Goal: Navigation & Orientation: Understand site structure

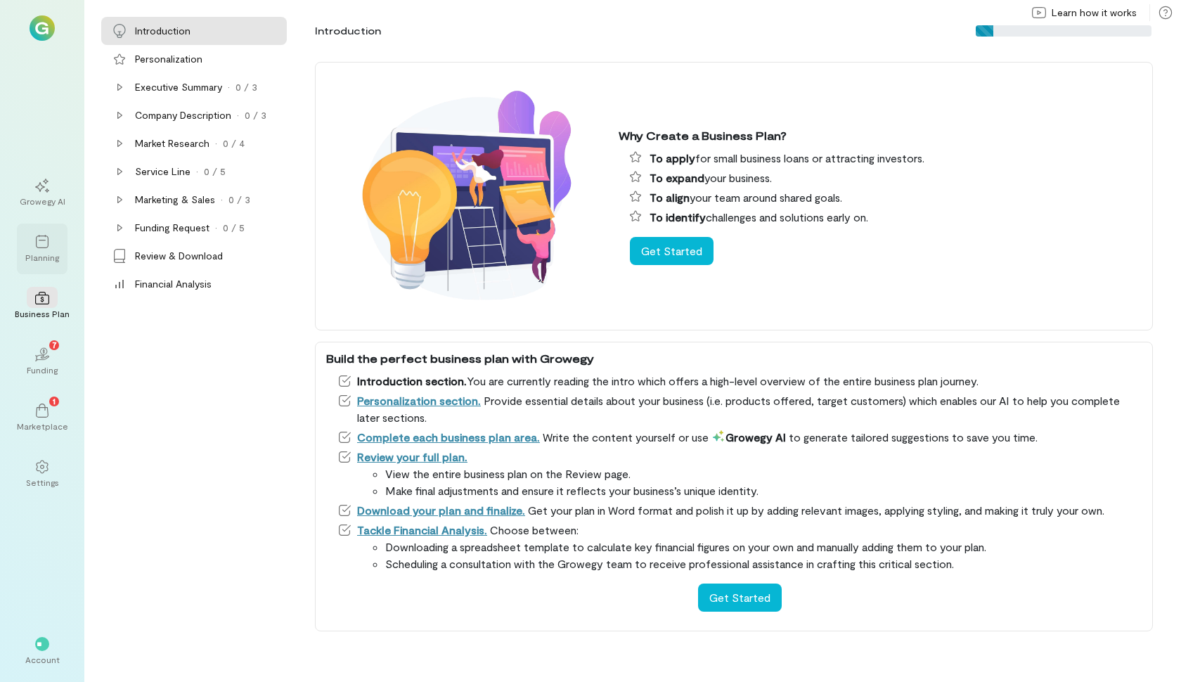
click at [32, 231] on div at bounding box center [42, 241] width 31 height 21
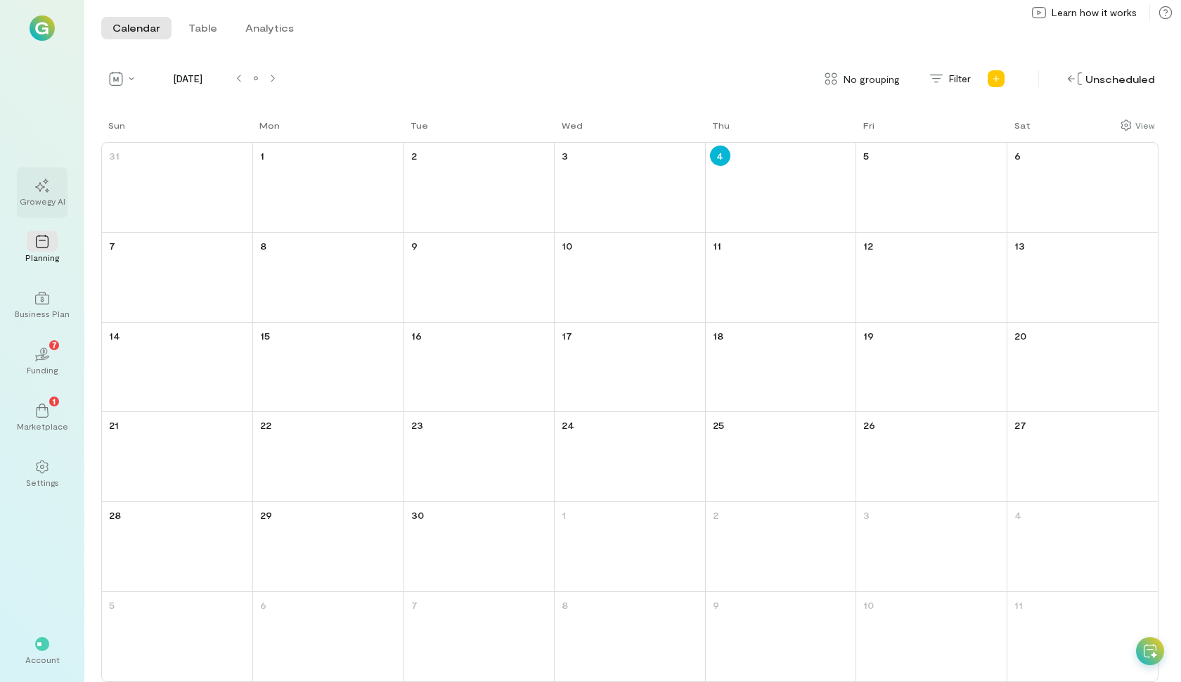
click at [46, 184] on icon at bounding box center [42, 186] width 14 height 14
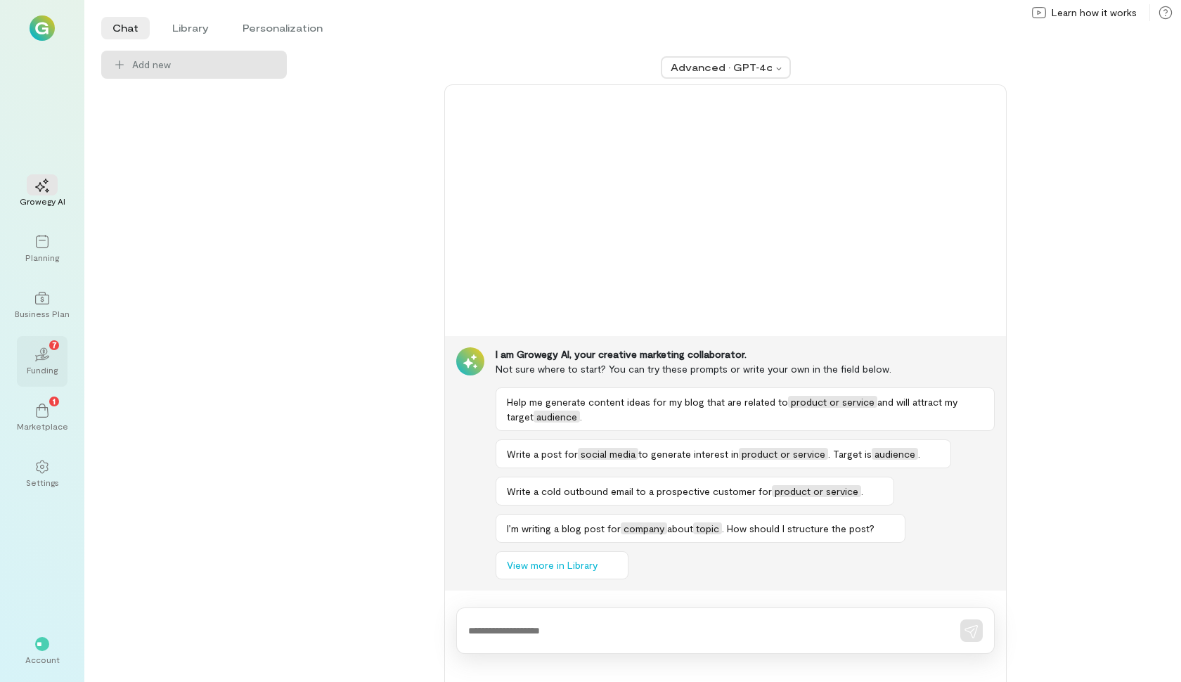
click at [49, 370] on div "Funding" at bounding box center [42, 369] width 31 height 11
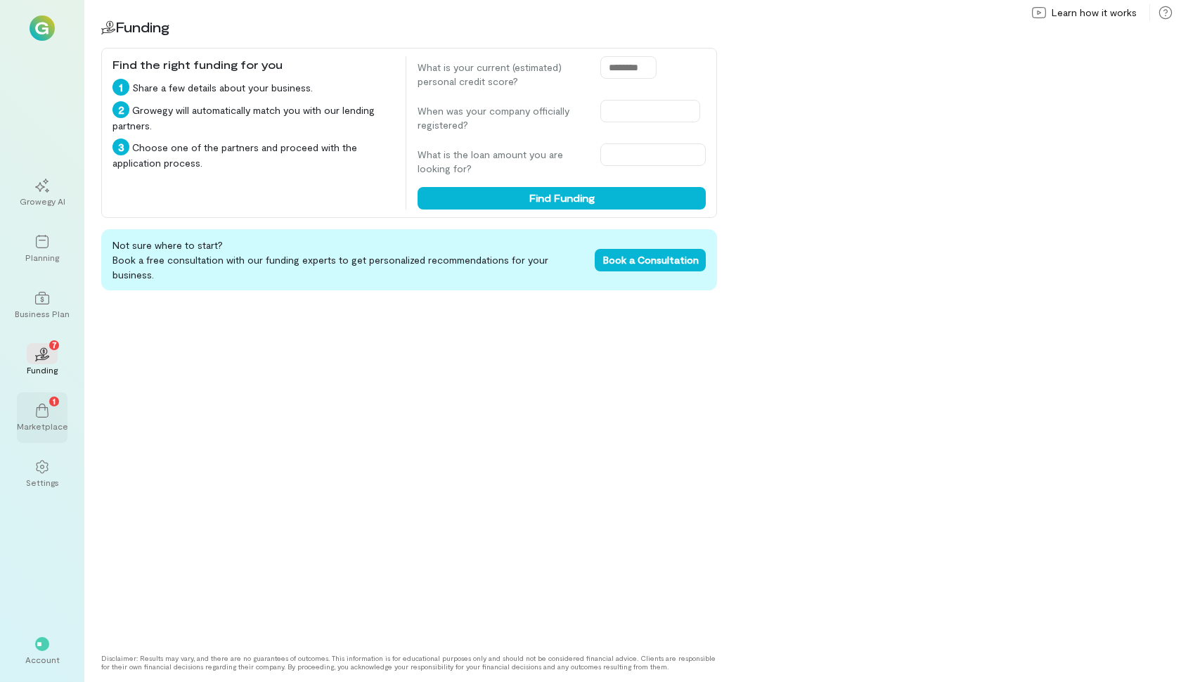
click at [47, 437] on div "1 Marketplace" at bounding box center [42, 417] width 51 height 51
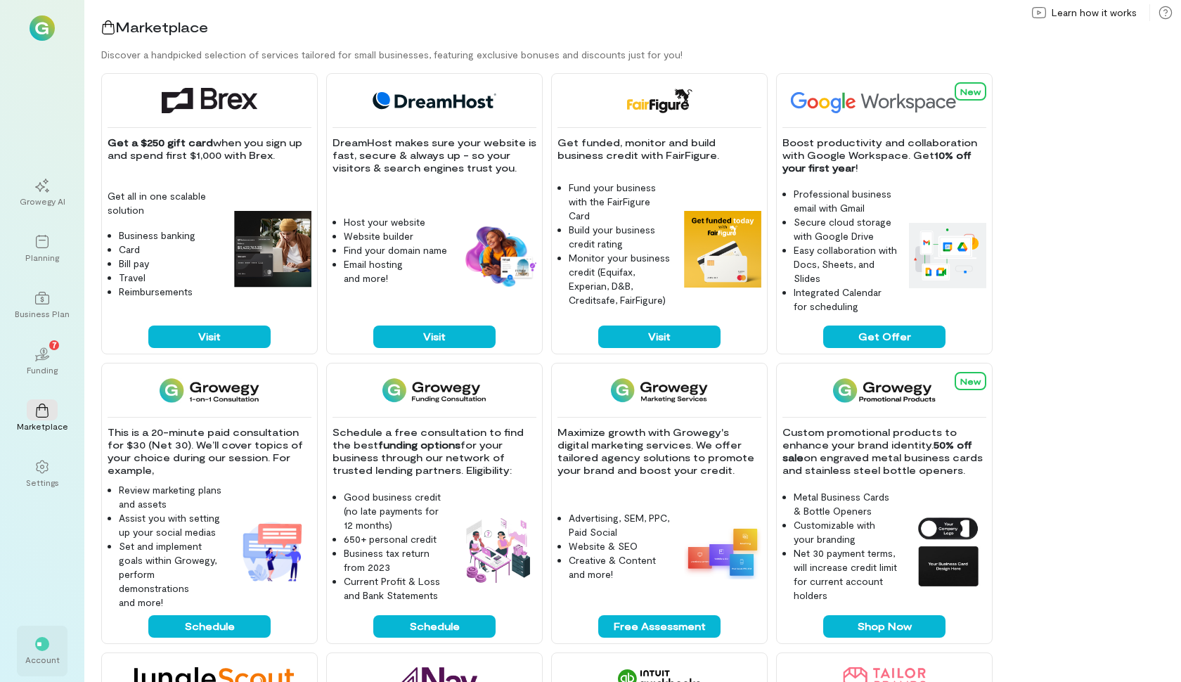
click at [51, 649] on div "**" at bounding box center [42, 643] width 31 height 21
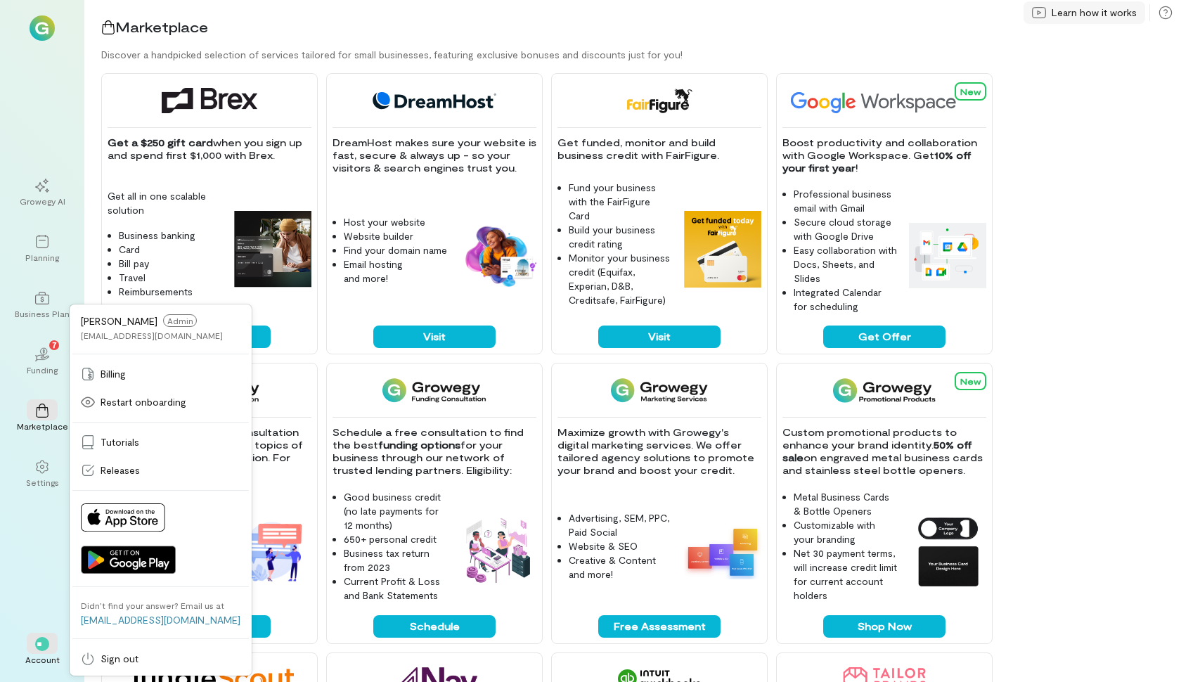
click at [1127, 5] on div "Learn how it works" at bounding box center [1084, 12] width 122 height 22
